Goal: Task Accomplishment & Management: Manage account settings

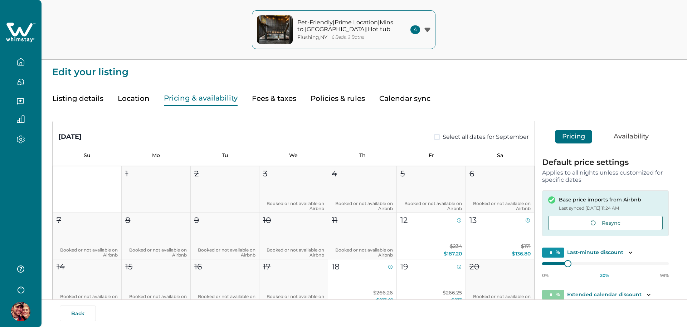
type input "**"
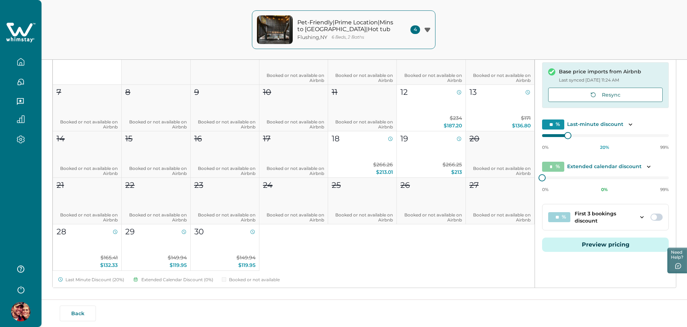
scroll to position [138, 0]
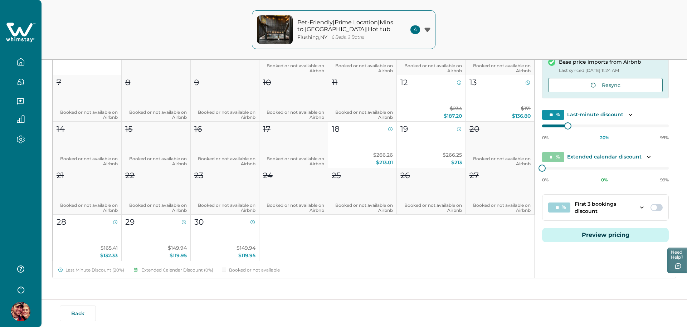
click at [590, 232] on button "Preview pricing" at bounding box center [605, 235] width 127 height 14
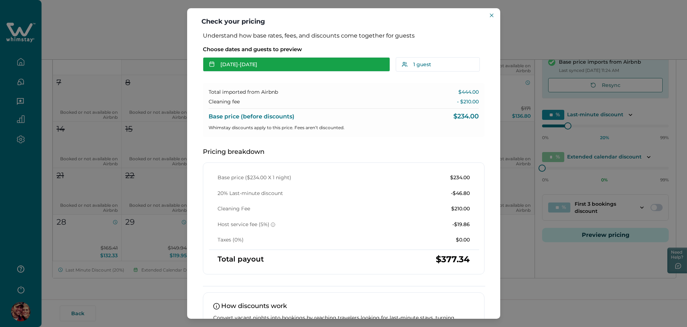
click at [270, 65] on button "[DATE] - [DATE]" at bounding box center [296, 64] width 187 height 14
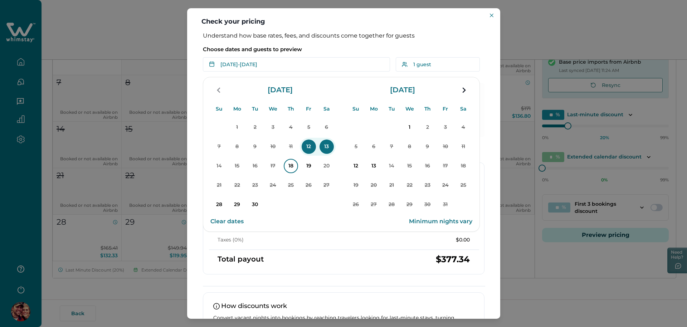
click at [296, 167] on p "18" at bounding box center [291, 166] width 14 height 14
click at [310, 170] on p "19" at bounding box center [309, 166] width 14 height 14
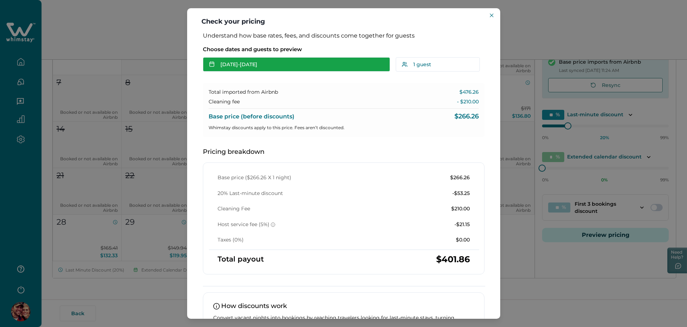
click at [266, 69] on button "[DATE] - [DATE]" at bounding box center [296, 64] width 187 height 14
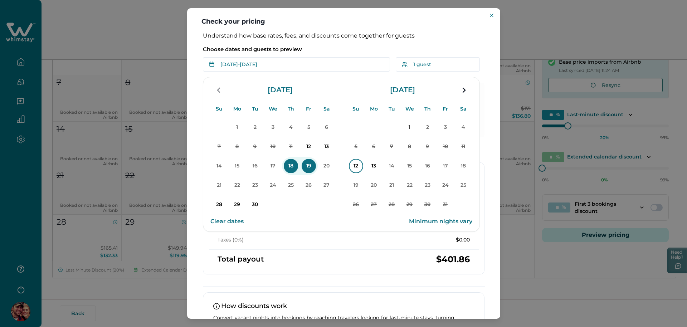
click at [353, 165] on p "12" at bounding box center [356, 166] width 14 height 14
click at [369, 170] on p "13" at bounding box center [374, 166] width 14 height 14
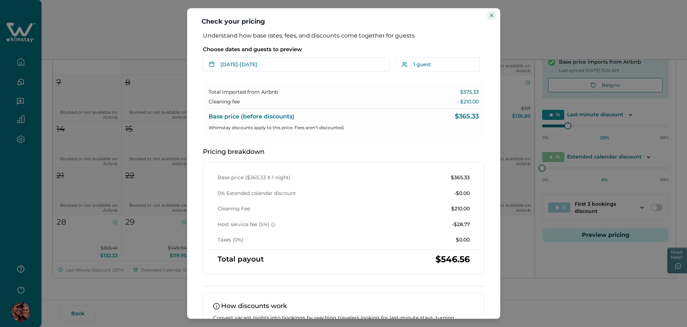
click at [491, 15] on icon "Close" at bounding box center [492, 16] width 4 height 4
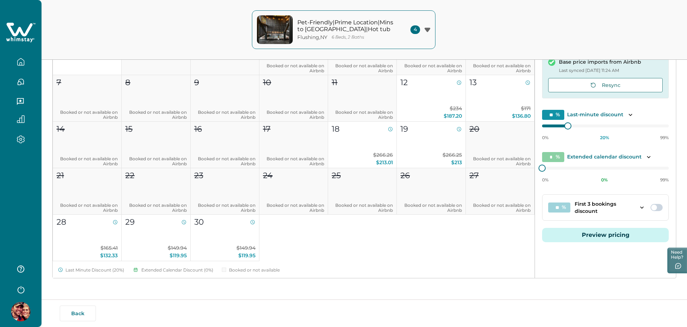
click at [184, 40] on div "Pet-Friendly|Prime Location|Mins to Pkwy|Hot tub Flushing , NY 6 Beds, 2 Baths …" at bounding box center [343, 30] width 687 height 60
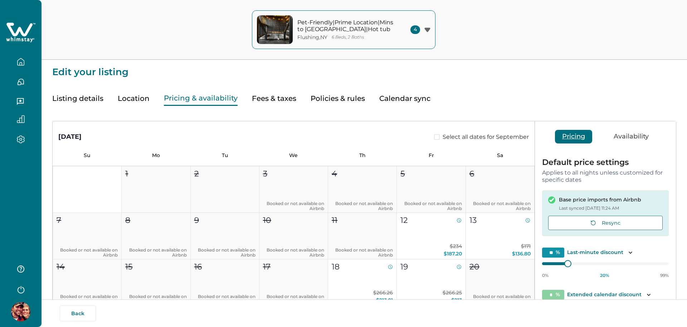
type input "**"
click at [280, 94] on button "Fees & taxes" at bounding box center [274, 98] width 44 height 15
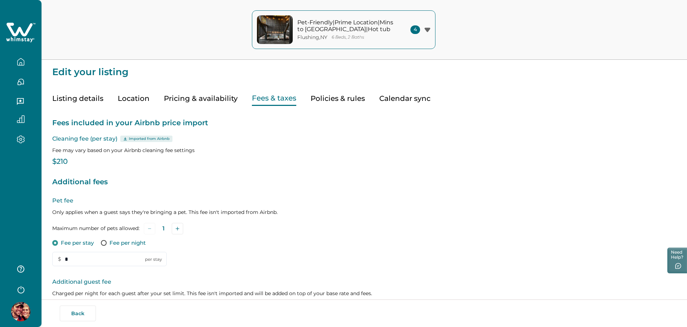
type input "*"
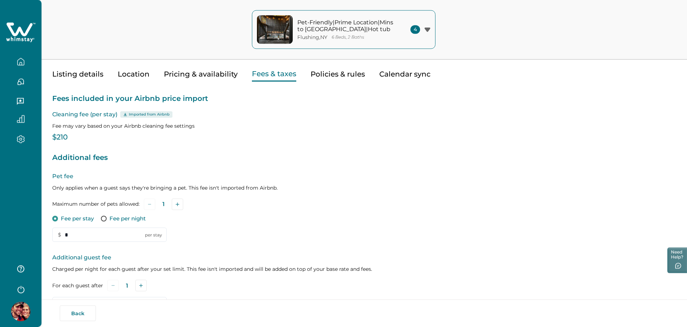
scroll to position [158, 0]
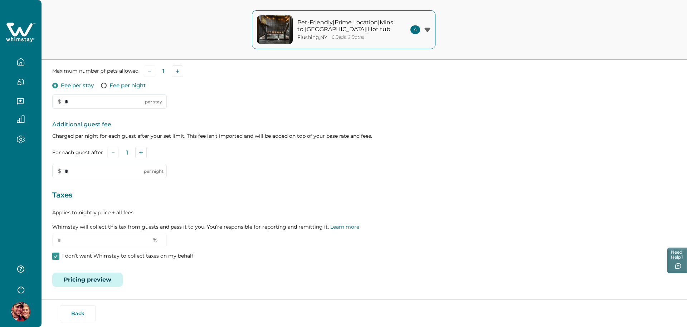
drag, startPoint x: 88, startPoint y: 279, endPoint x: 92, endPoint y: 280, distance: 3.7
click at [92, 280] on button "Pricing preview" at bounding box center [87, 280] width 71 height 14
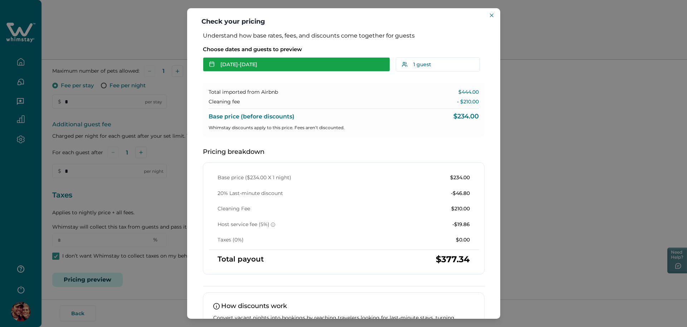
click at [264, 66] on button "[DATE] - [DATE]" at bounding box center [296, 64] width 187 height 14
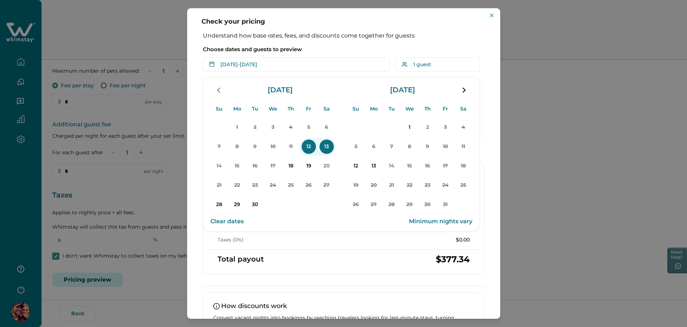
click at [358, 176] on div "1 2 3 4 5 6 7 8 9 10 11 12 13 14 15 16 17 18 19 20 21 22 23 24 25 26 27 28 29 3…" at bounding box center [409, 166] width 125 height 97
click at [357, 170] on p "12" at bounding box center [356, 166] width 14 height 14
click at [371, 171] on p "13" at bounding box center [374, 166] width 14 height 14
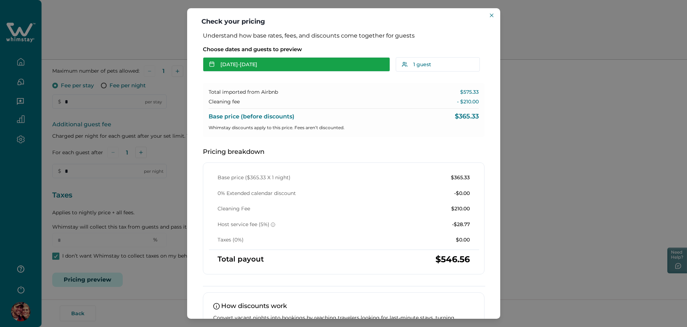
click at [235, 60] on button "[DATE] - [DATE]" at bounding box center [296, 64] width 187 height 14
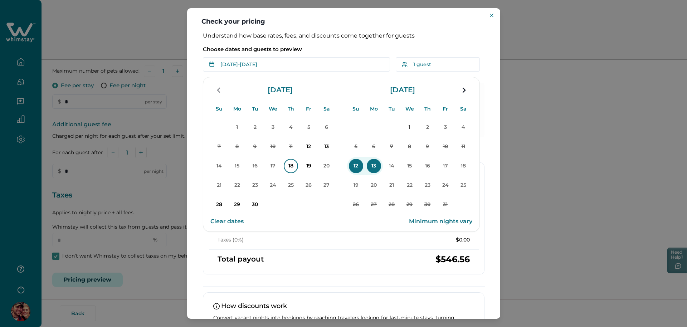
click at [295, 168] on p "18" at bounding box center [291, 166] width 14 height 14
click at [310, 166] on p "19" at bounding box center [309, 166] width 14 height 14
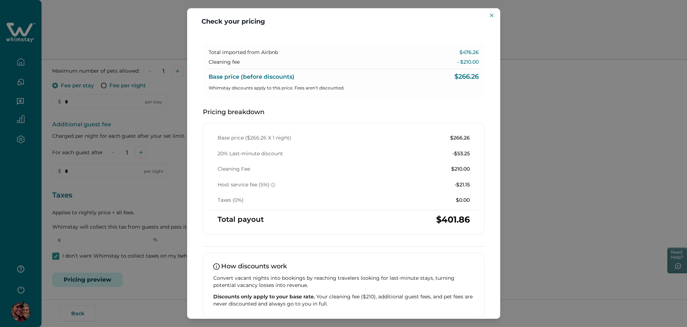
scroll to position [0, 0]
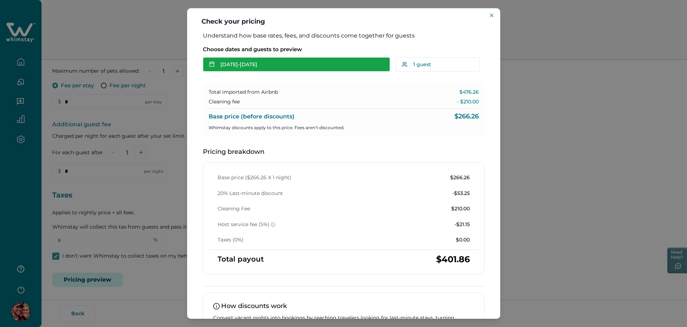
click at [243, 66] on button "[DATE] - [DATE]" at bounding box center [296, 64] width 187 height 14
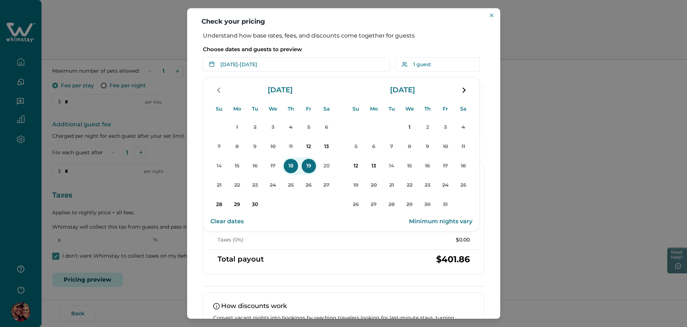
click at [364, 169] on button "12" at bounding box center [356, 166] width 18 height 18
click at [399, 167] on p "14" at bounding box center [392, 166] width 14 height 14
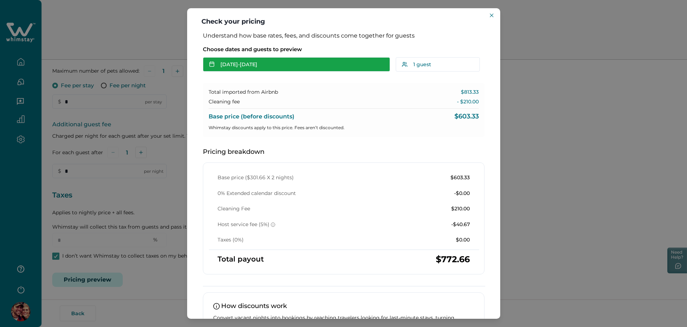
click at [225, 61] on button "[DATE] - [DATE]" at bounding box center [296, 64] width 187 height 14
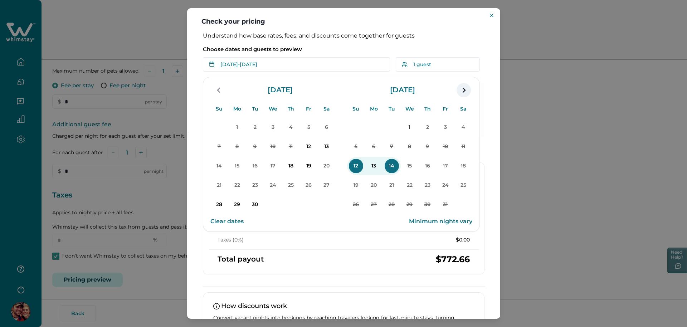
click at [462, 88] on icon "navigation button" at bounding box center [463, 90] width 11 height 13
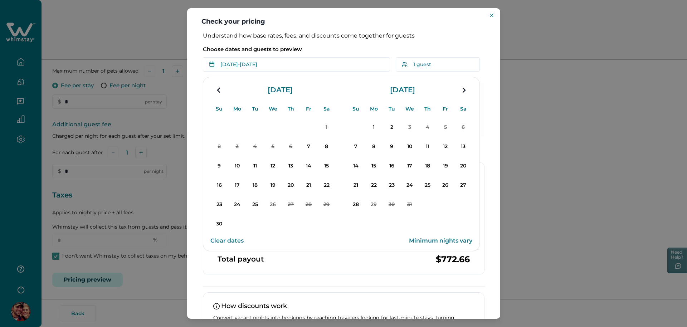
click at [364, 166] on button "14" at bounding box center [356, 166] width 18 height 18
click at [403, 169] on p "17" at bounding box center [410, 166] width 14 height 14
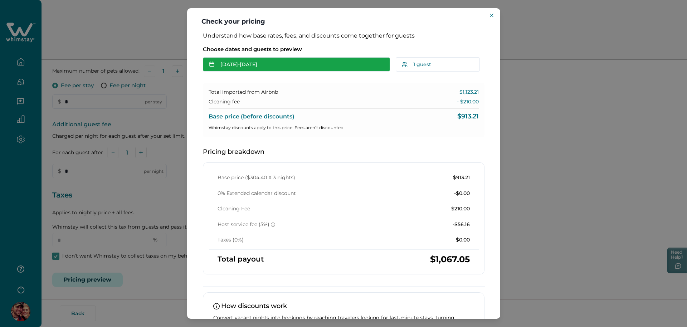
click at [247, 63] on button "[DATE] - [DATE]" at bounding box center [296, 64] width 187 height 14
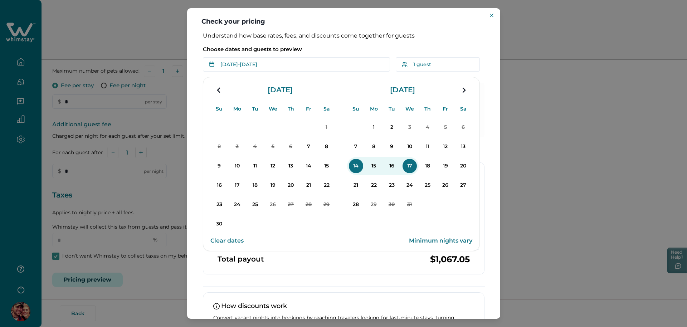
click at [366, 192] on button "22" at bounding box center [374, 186] width 18 height 18
click at [427, 185] on p "25" at bounding box center [428, 185] width 14 height 14
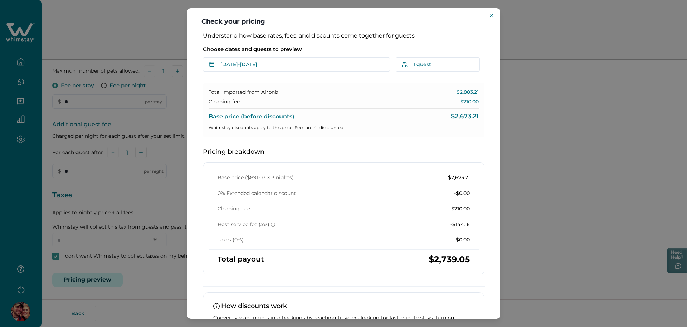
click at [150, 127] on div "Check your pricing Understand how base rates, fees, and discounts come together…" at bounding box center [343, 163] width 687 height 327
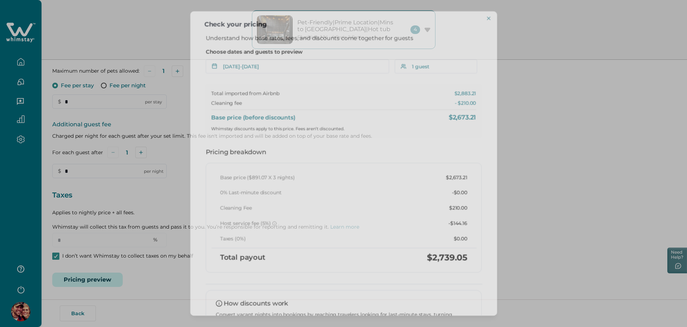
click at [150, 127] on div "Check your pricing Understand how base rates, fees, and discounts come together…" at bounding box center [343, 163] width 687 height 327
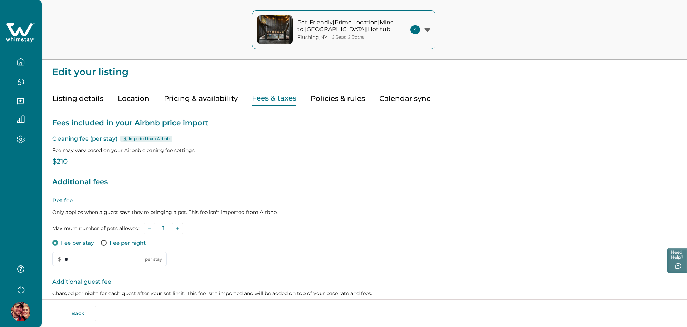
click at [199, 101] on button "Pricing & availability" at bounding box center [201, 98] width 74 height 15
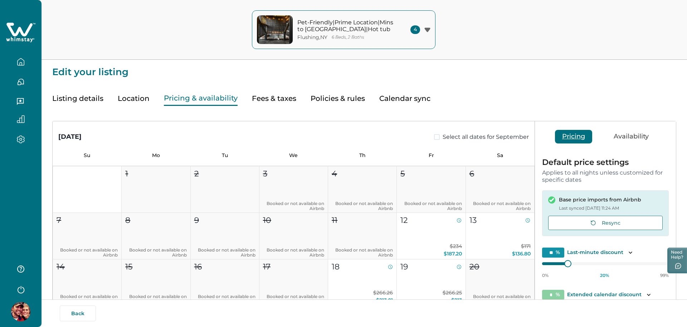
scroll to position [138, 0]
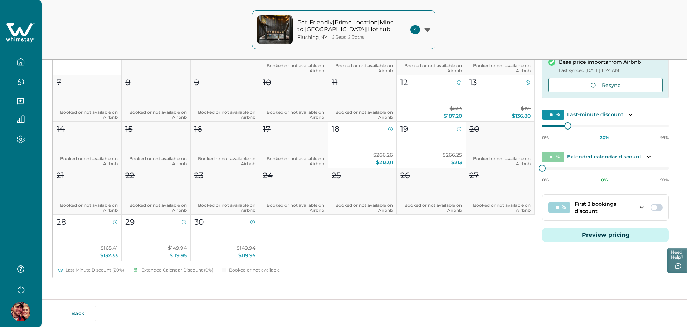
click at [576, 229] on button "Preview pricing" at bounding box center [605, 235] width 127 height 14
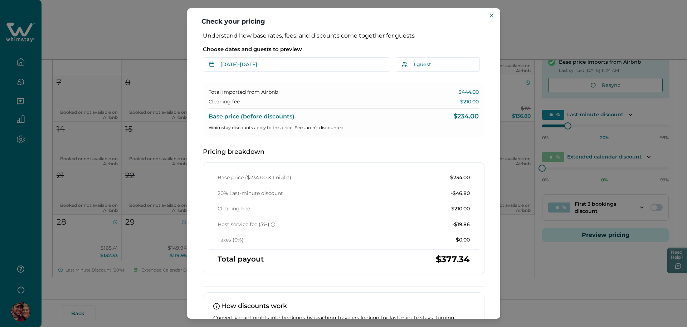
click at [497, 20] on header "Check your pricing" at bounding box center [343, 20] width 313 height 24
click at [489, 14] on button "Close" at bounding box center [492, 15] width 9 height 9
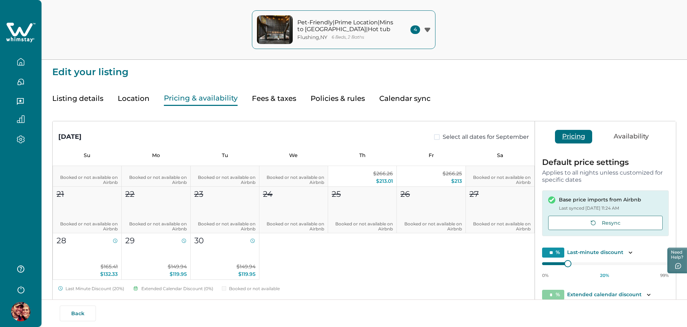
scroll to position [204, 0]
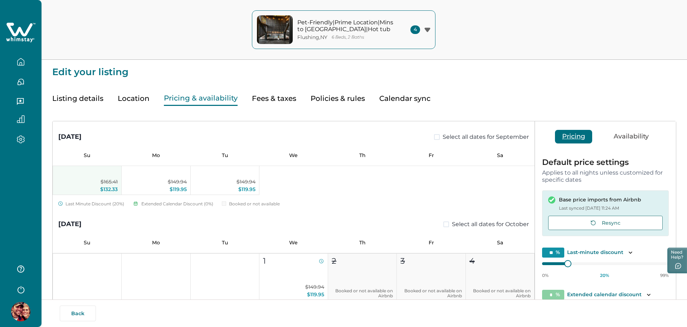
click at [105, 180] on span "$165.41" at bounding box center [109, 182] width 17 height 6
click at [217, 180] on p "$149.94 $119.95" at bounding box center [224, 185] width 61 height 15
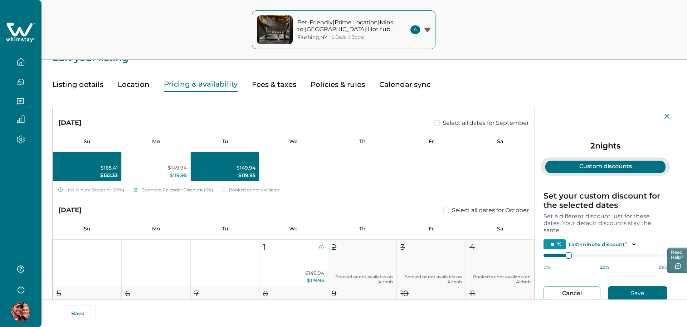
scroll to position [0, 0]
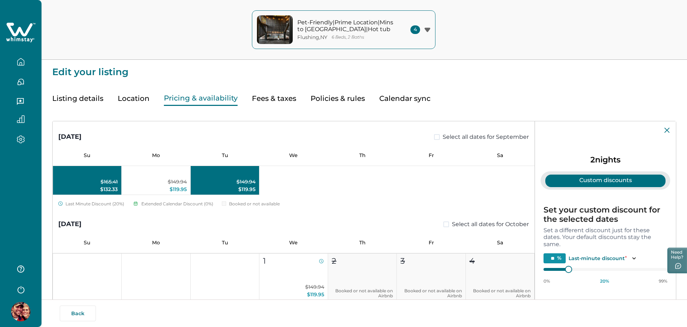
click at [667, 133] on icon at bounding box center [667, 130] width 5 height 5
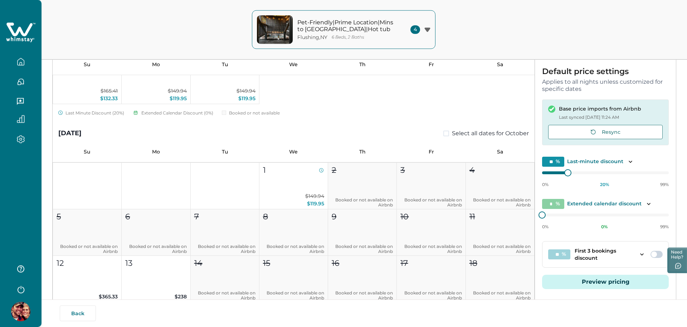
scroll to position [138, 0]
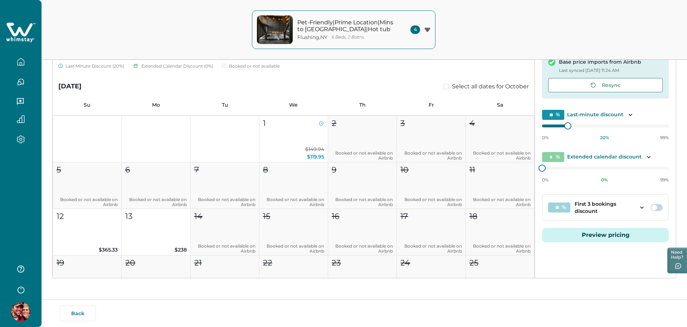
click at [291, 155] on p "$149.94 $119.95" at bounding box center [293, 153] width 61 height 15
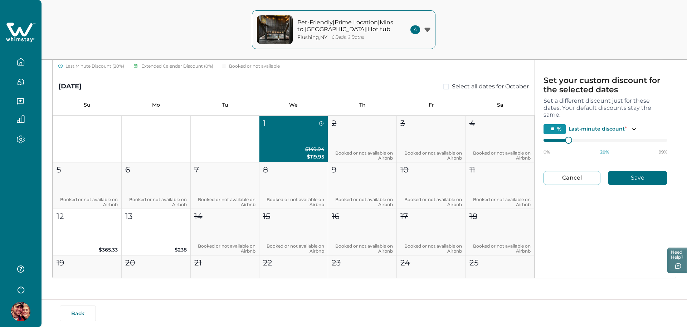
click at [565, 174] on button "Cancel" at bounding box center [572, 178] width 57 height 14
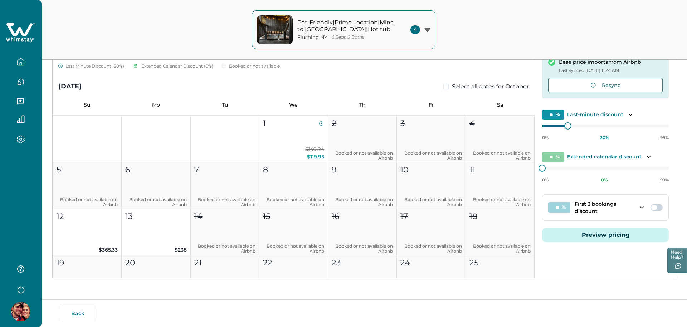
type input "*"
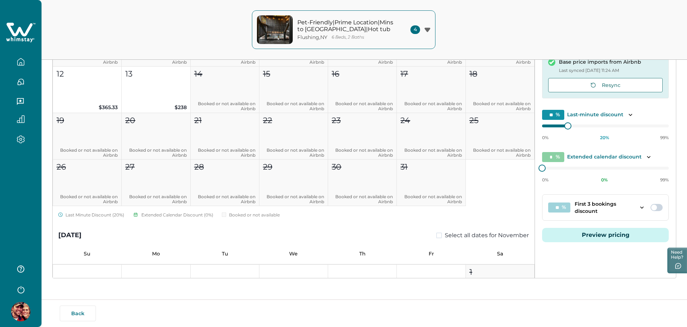
scroll to position [449, 0]
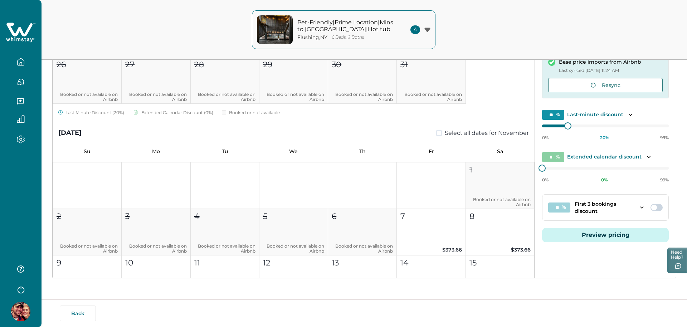
click at [572, 243] on div "Default price settings Applies to all nights unless customized for specific dat…" at bounding box center [605, 136] width 141 height 245
click at [565, 232] on button "Preview pricing" at bounding box center [605, 235] width 127 height 14
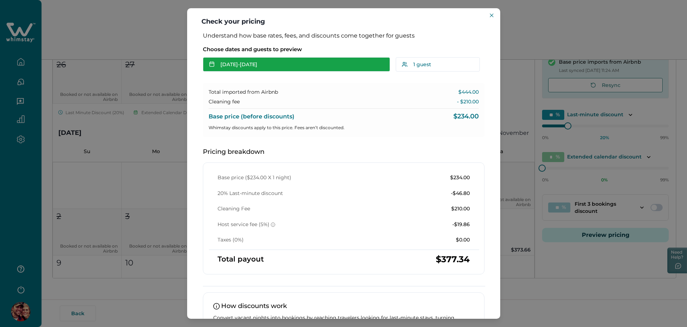
click at [230, 68] on button "[DATE] - [DATE]" at bounding box center [296, 64] width 187 height 14
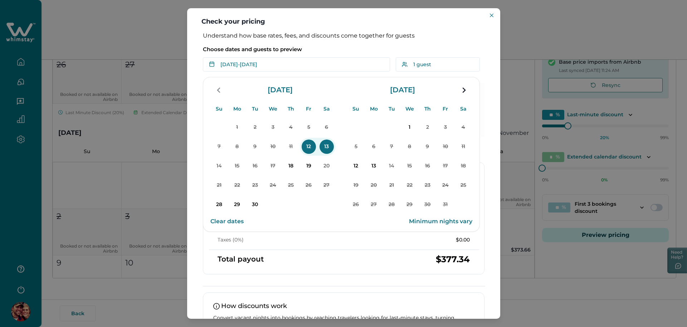
click at [214, 219] on button "Clear dates" at bounding box center [227, 221] width 33 height 14
click at [222, 202] on p "28" at bounding box center [219, 205] width 14 height 14
click at [250, 206] on p "30" at bounding box center [255, 205] width 14 height 14
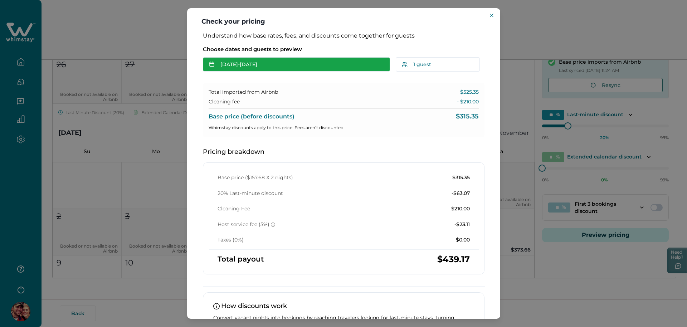
click at [241, 62] on button "[DATE] - [DATE]" at bounding box center [296, 64] width 187 height 14
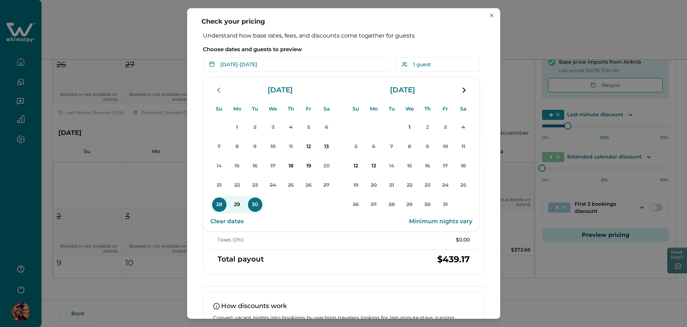
click at [282, 168] on button "18" at bounding box center [291, 166] width 18 height 18
click at [322, 170] on p "20" at bounding box center [327, 166] width 14 height 14
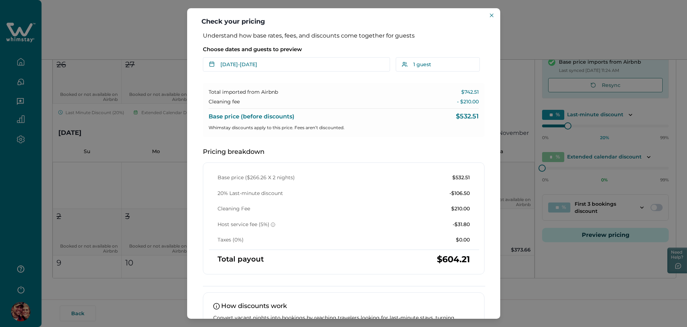
click at [487, 14] on header "Check your pricing" at bounding box center [343, 20] width 313 height 24
click at [493, 10] on header "Check your pricing" at bounding box center [343, 20] width 313 height 24
click at [493, 14] on icon "Close" at bounding box center [492, 16] width 4 height 4
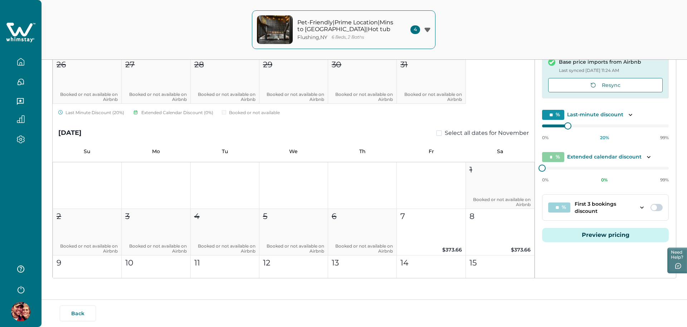
click at [598, 233] on button "Preview pricing" at bounding box center [605, 235] width 127 height 14
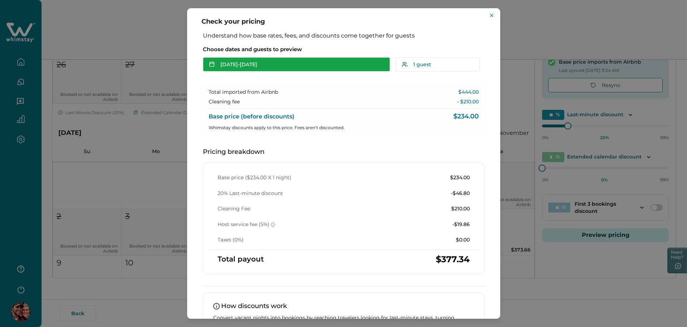
click at [250, 67] on button "[DATE] - [DATE]" at bounding box center [296, 64] width 187 height 14
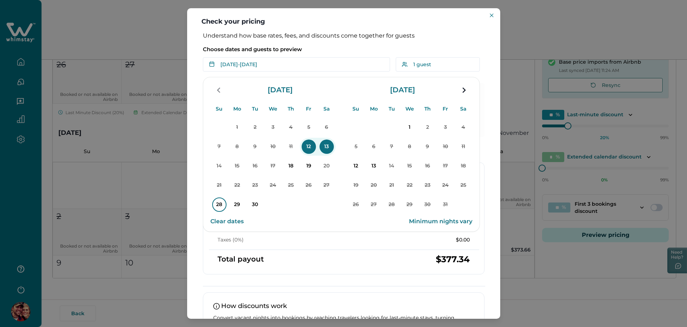
click at [219, 200] on p "28" at bounding box center [219, 205] width 14 height 14
click at [253, 204] on p "30" at bounding box center [255, 205] width 14 height 14
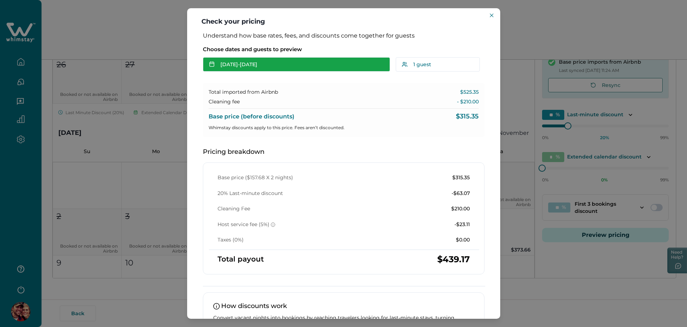
click at [266, 69] on button "[DATE] - [DATE]" at bounding box center [296, 64] width 187 height 14
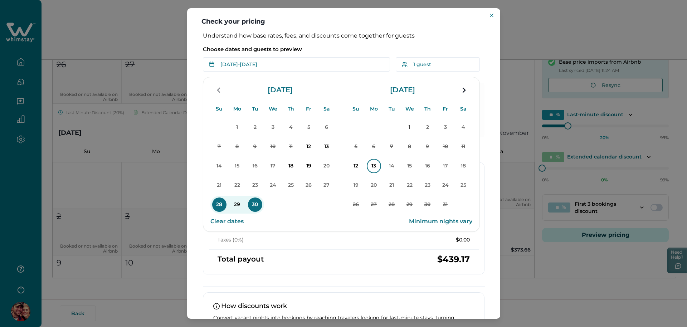
click at [380, 170] on p "13" at bounding box center [374, 166] width 14 height 14
click at [396, 170] on p "14" at bounding box center [392, 166] width 14 height 14
